Goal: Information Seeking & Learning: Check status

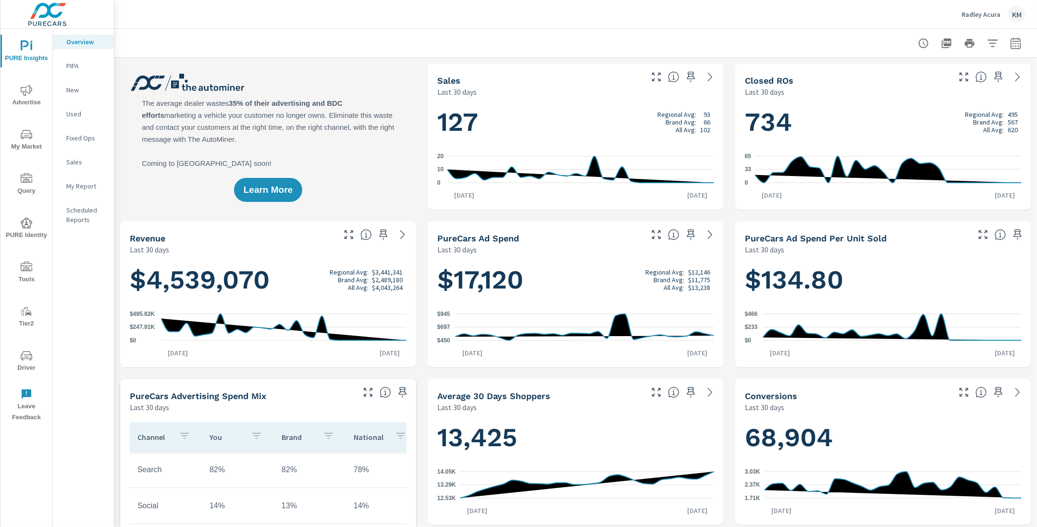
click at [26, 133] on icon "nav menu" at bounding box center [27, 134] width 12 height 9
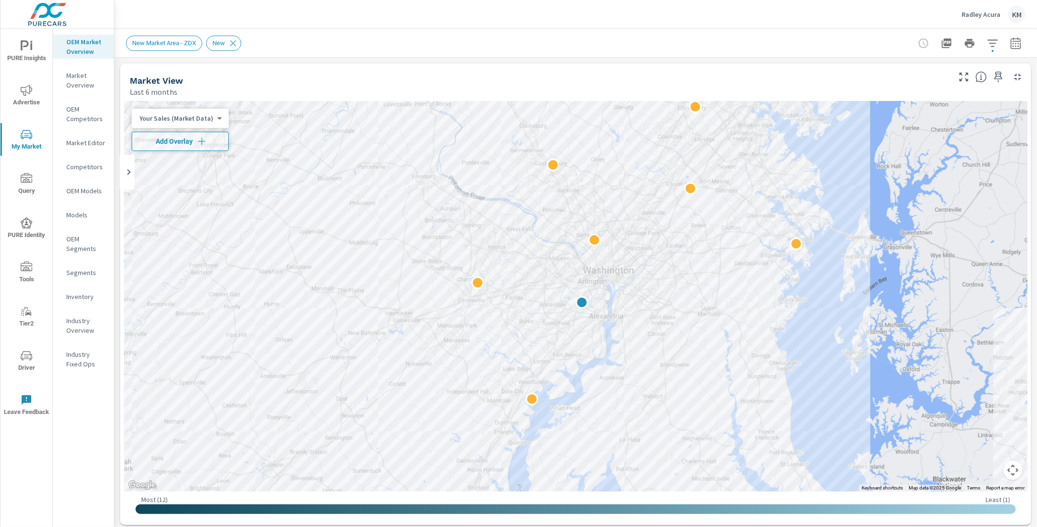
click at [776, 88] on div "Last 6 months" at bounding box center [539, 92] width 819 height 12
click at [996, 48] on icon "button" at bounding box center [993, 43] width 12 height 12
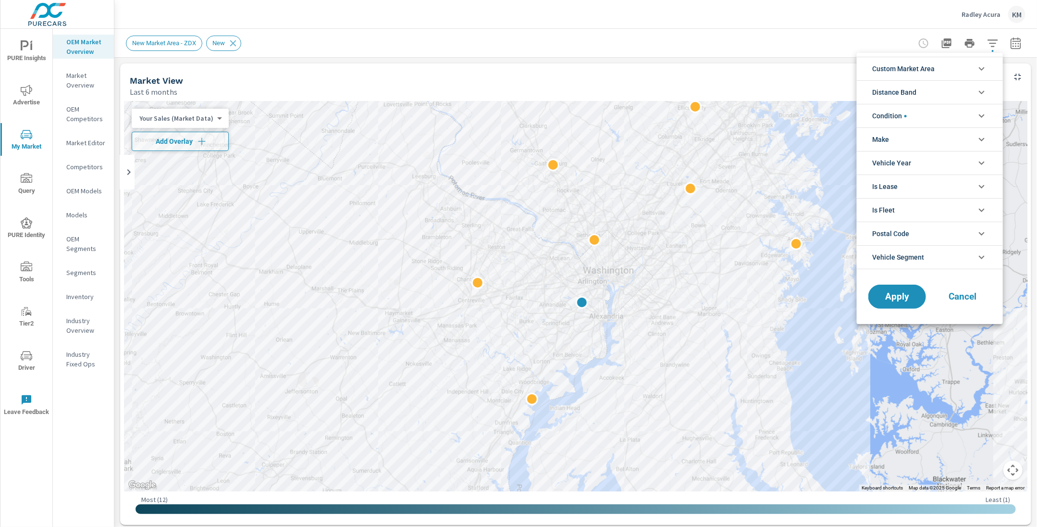
click at [907, 93] on span "Distance Band" at bounding box center [894, 92] width 44 height 23
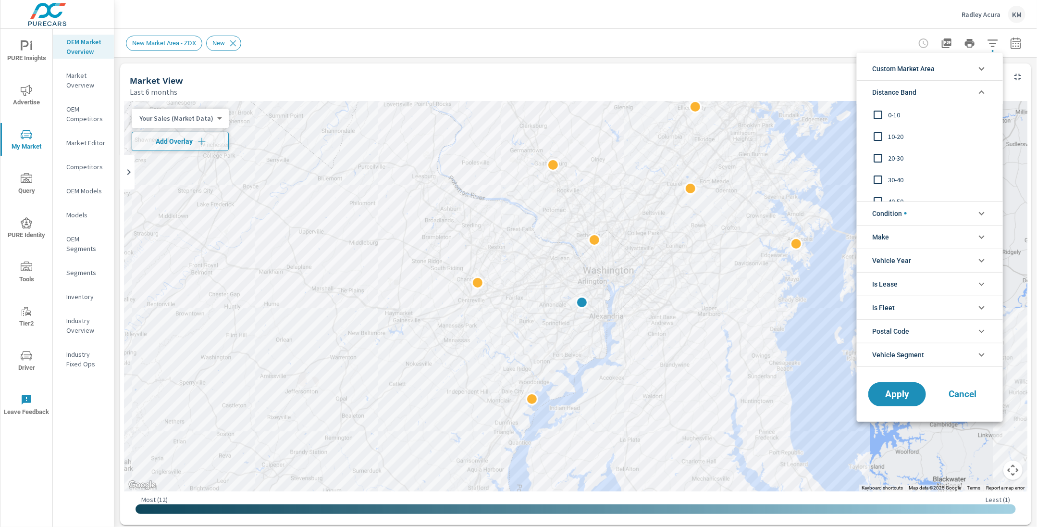
click at [898, 95] on span "Distance Band" at bounding box center [894, 92] width 44 height 23
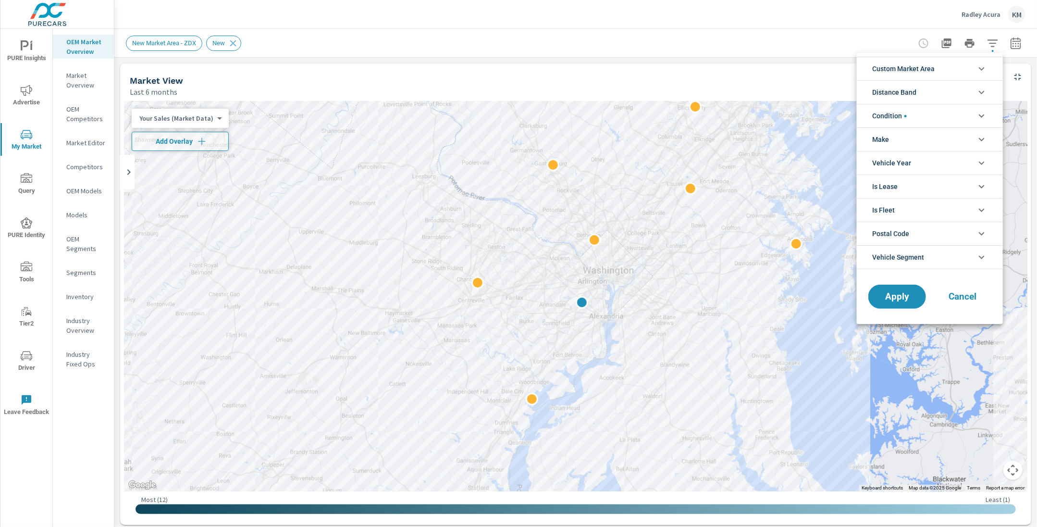
click at [908, 70] on span "Custom Market Area" at bounding box center [903, 68] width 62 height 23
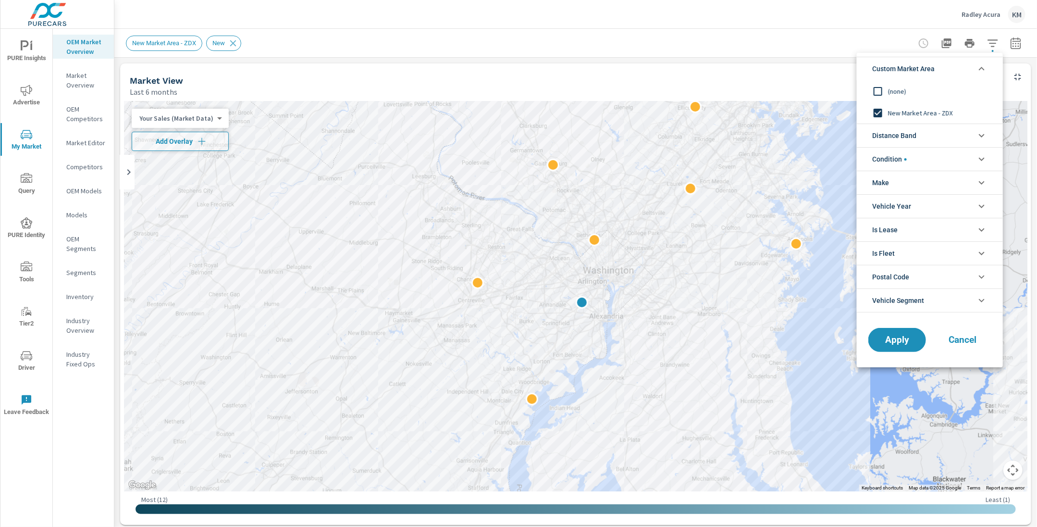
click at [891, 88] on span "(none)" at bounding box center [940, 92] width 105 height 12
click at [899, 133] on span "Distance Band" at bounding box center [894, 135] width 44 height 23
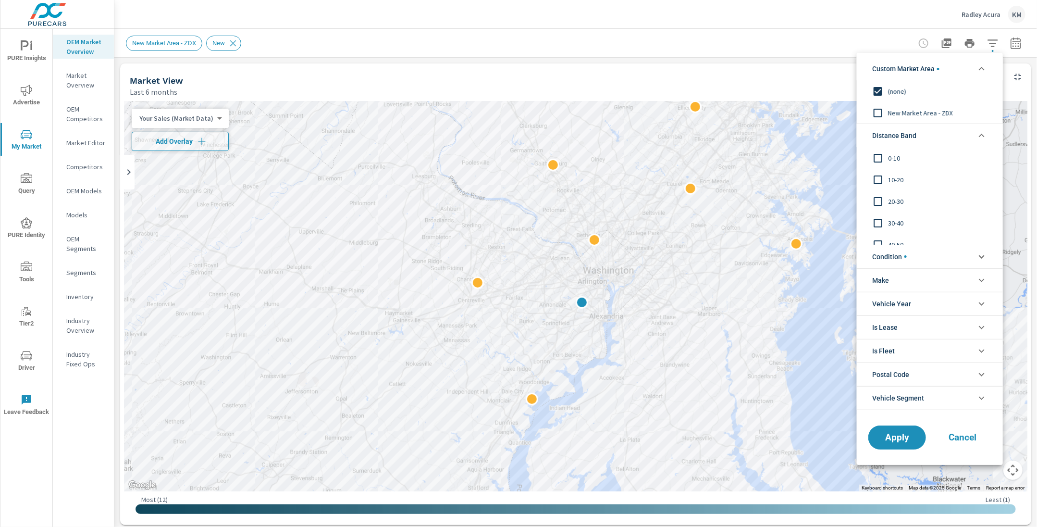
click at [894, 162] on span "0-10" at bounding box center [940, 158] width 105 height 12
click at [894, 183] on span "10-20" at bounding box center [940, 180] width 105 height 12
click at [891, 435] on span "Apply" at bounding box center [897, 437] width 39 height 9
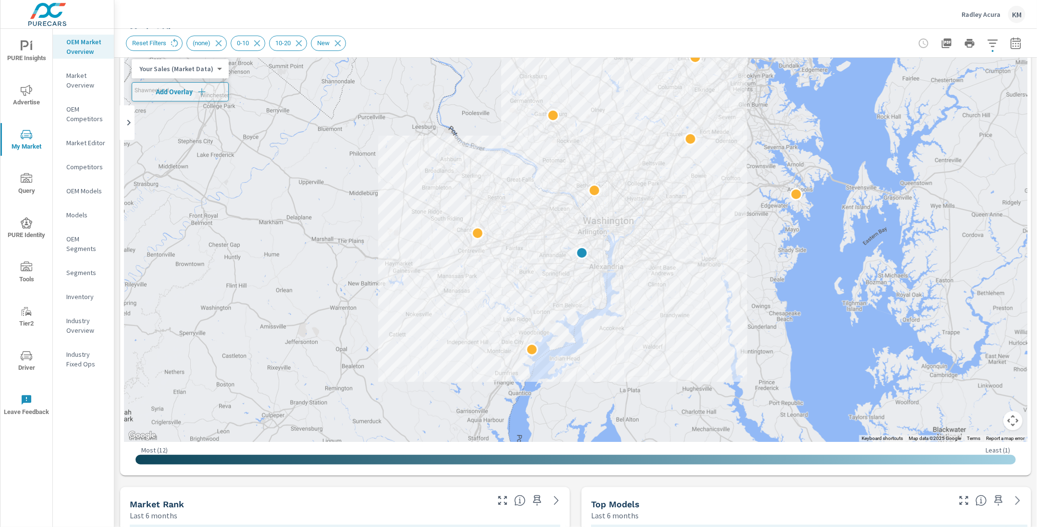
scroll to position [50, 0]
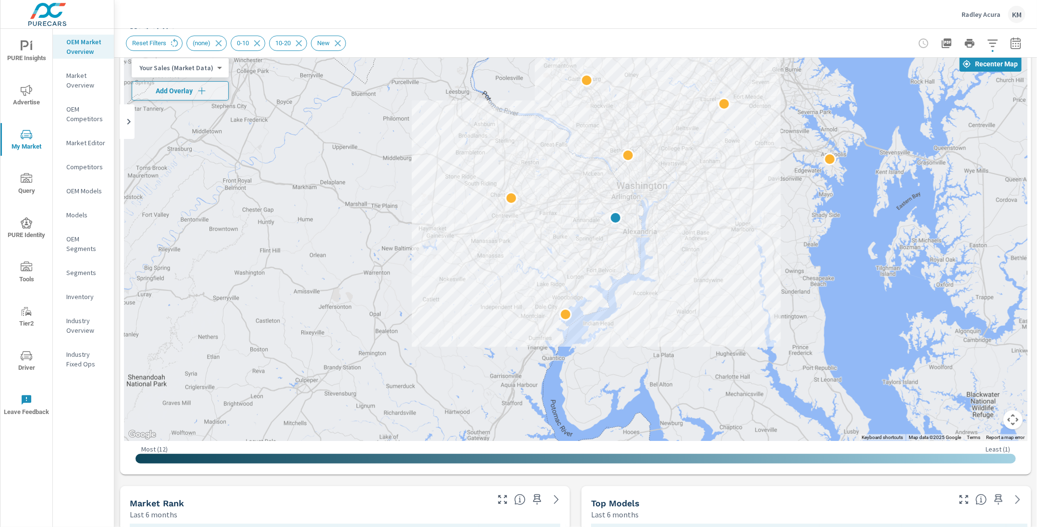
drag, startPoint x: 694, startPoint y: 366, endPoint x: 729, endPoint y: 332, distance: 47.9
click at [729, 332] on div at bounding box center [955, 427] width 692 height 433
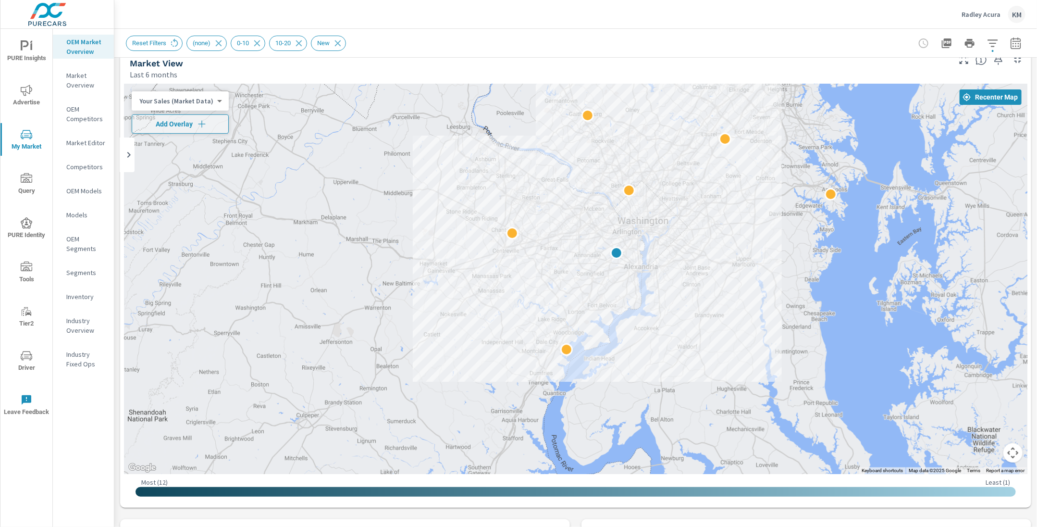
scroll to position [23, 0]
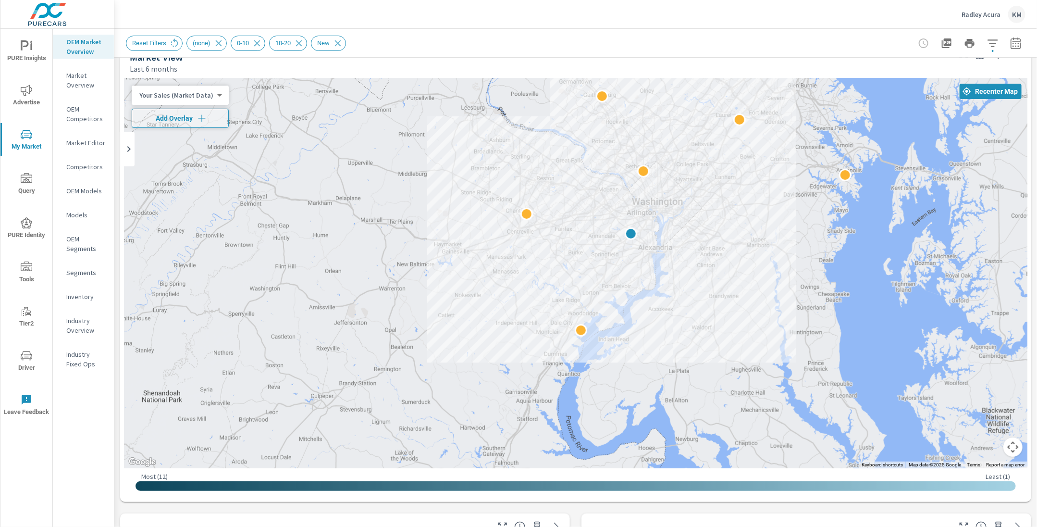
drag, startPoint x: 736, startPoint y: 372, endPoint x: 752, endPoint y: 358, distance: 20.8
click at [752, 358] on div at bounding box center [936, 476] width 692 height 433
